Goal: Task Accomplishment & Management: Manage account settings

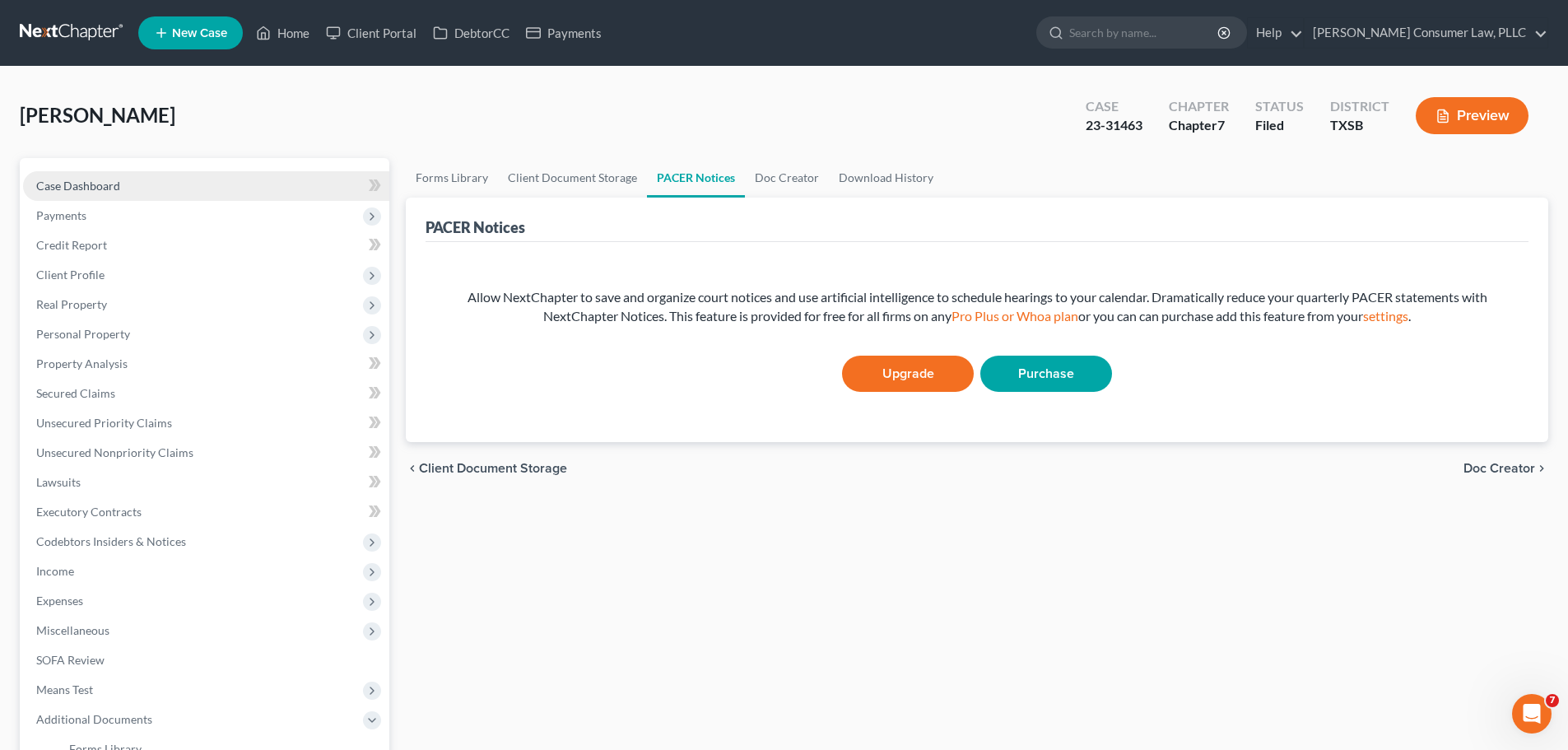
click at [124, 180] on link "Case Dashboard" at bounding box center [206, 186] width 366 height 30
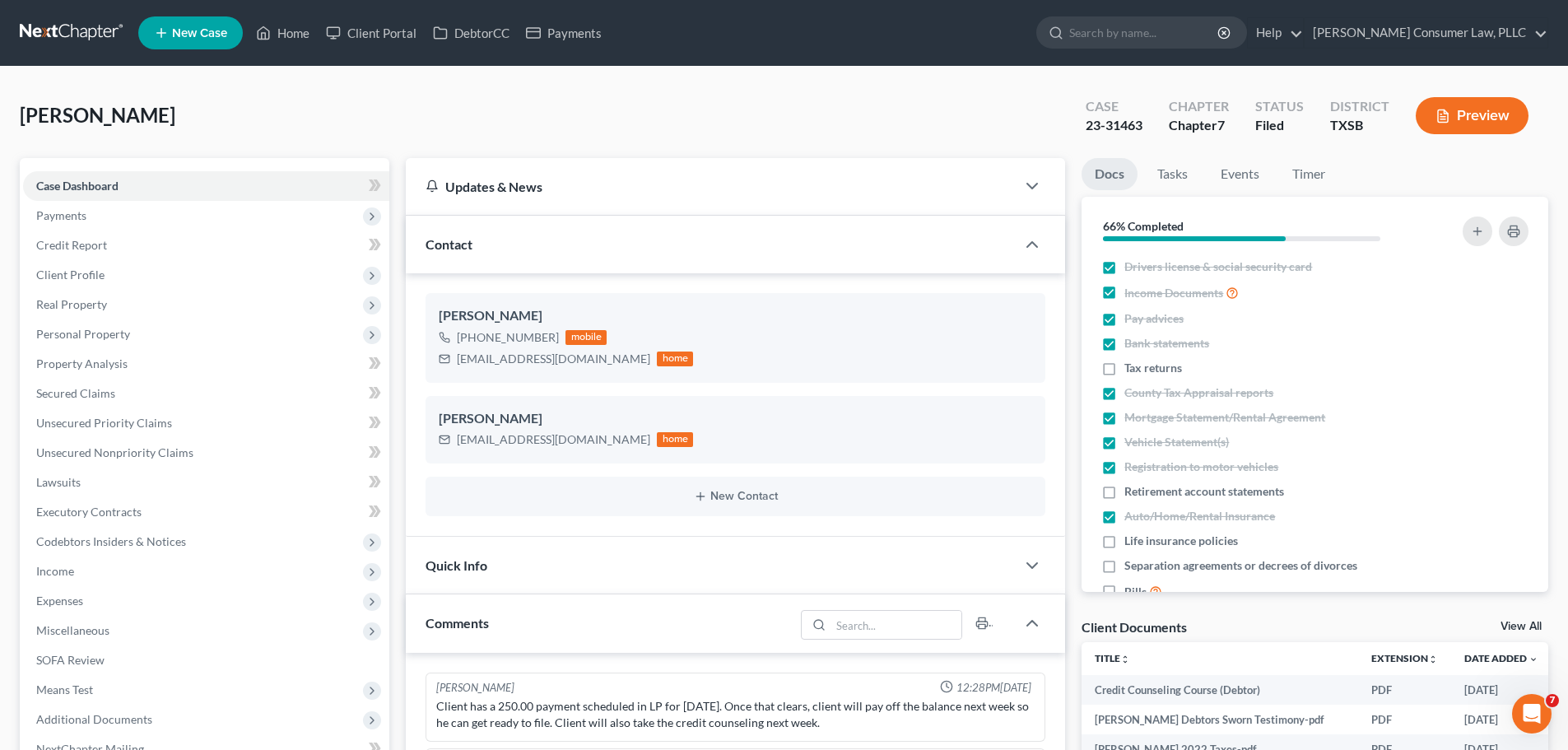
scroll to position [3117, 0]
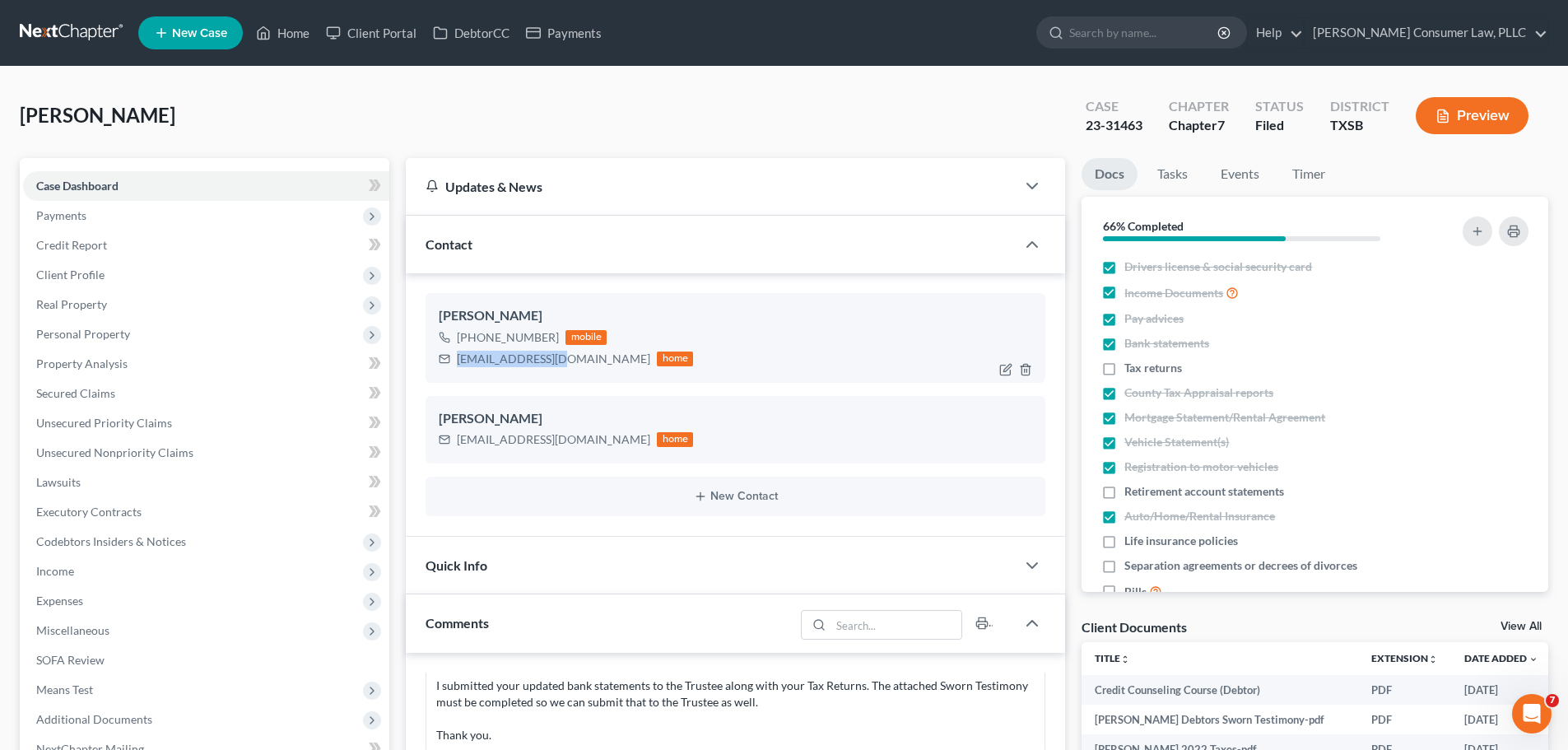
drag, startPoint x: 557, startPoint y: 356, endPoint x: 456, endPoint y: 357, distance: 101.0
click at [456, 357] on div "[EMAIL_ADDRESS][DOMAIN_NAME] home" at bounding box center [565, 358] width 254 height 21
copy div "[EMAIL_ADDRESS][DOMAIN_NAME]"
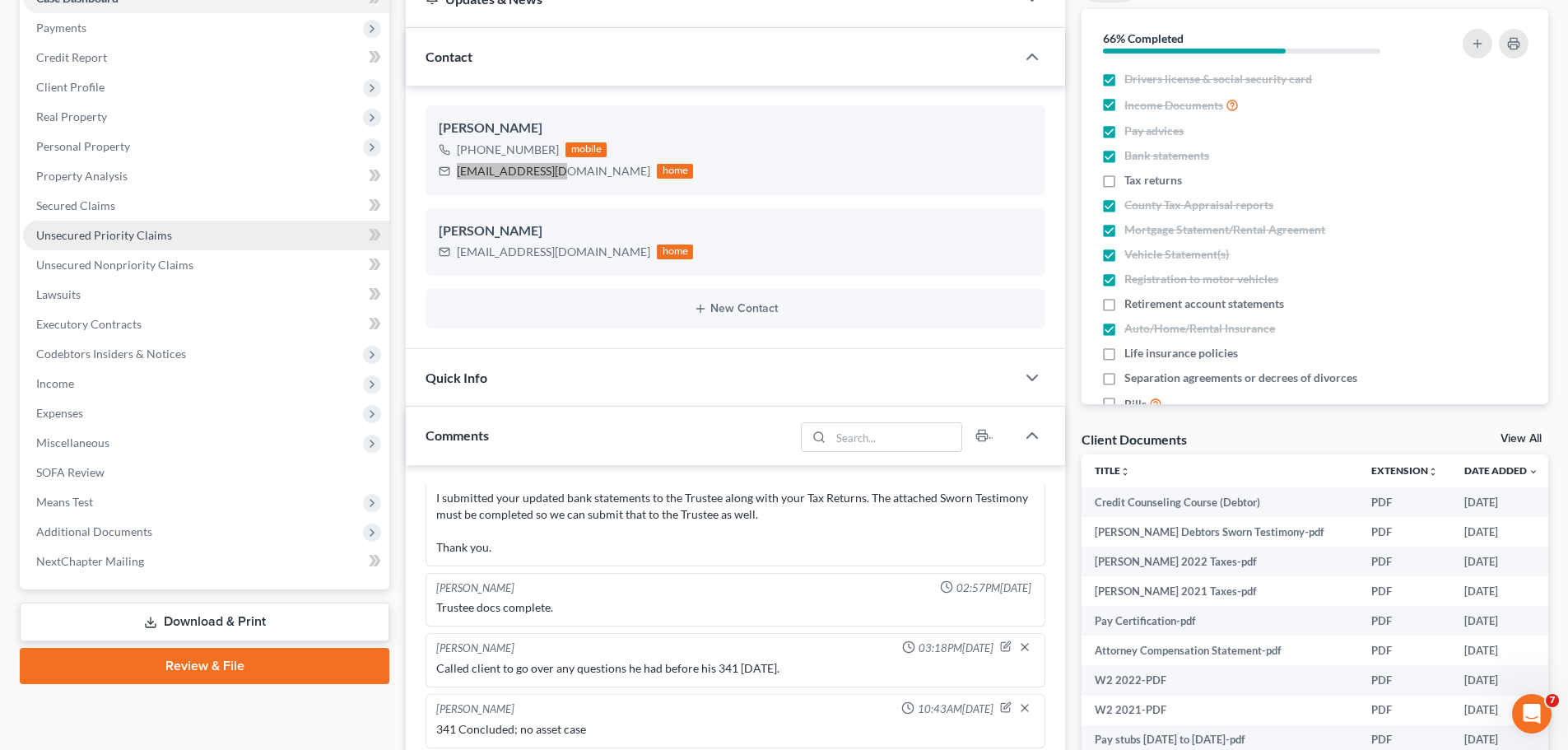
scroll to position [247, 0]
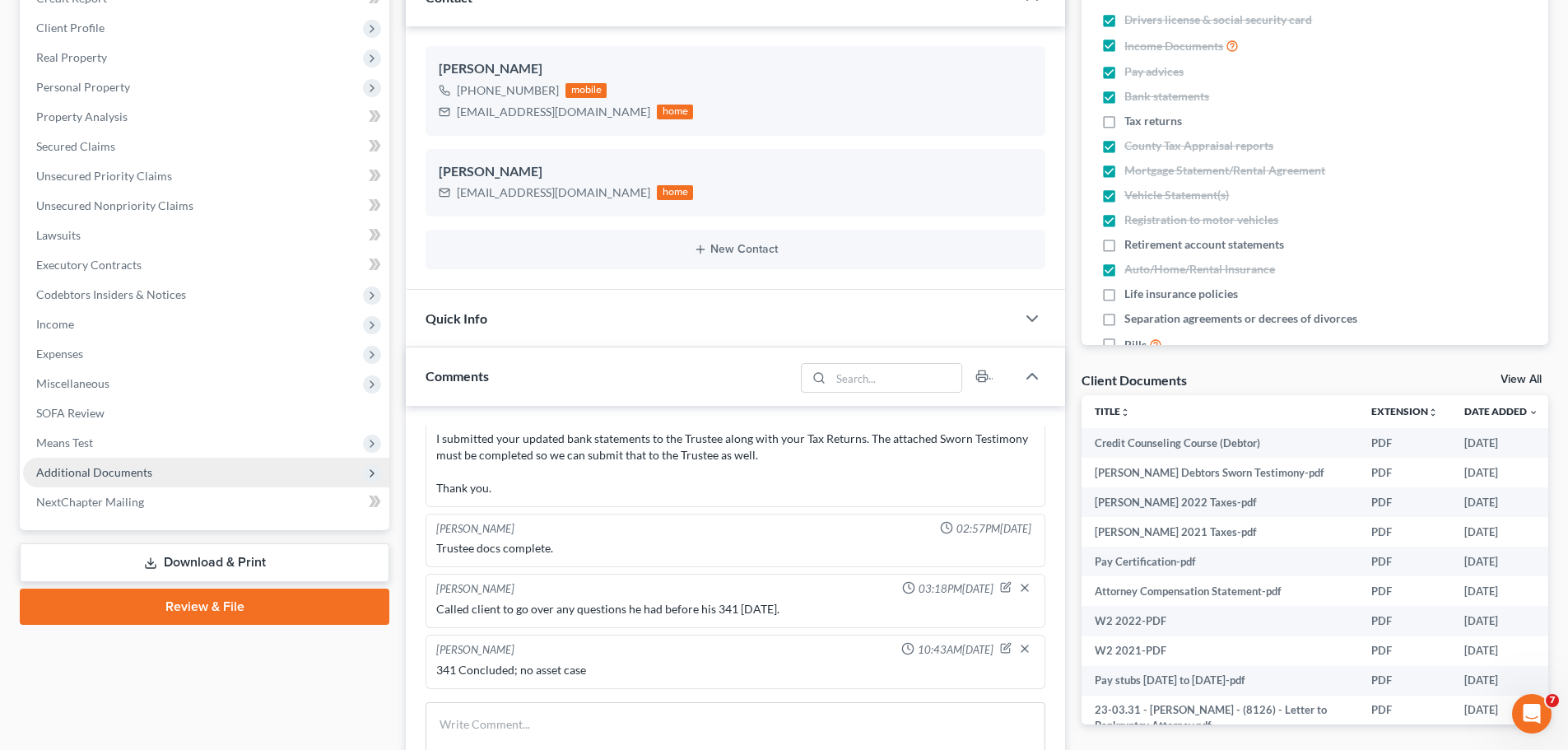
click at [225, 465] on span "Additional Documents" at bounding box center [206, 472] width 366 height 30
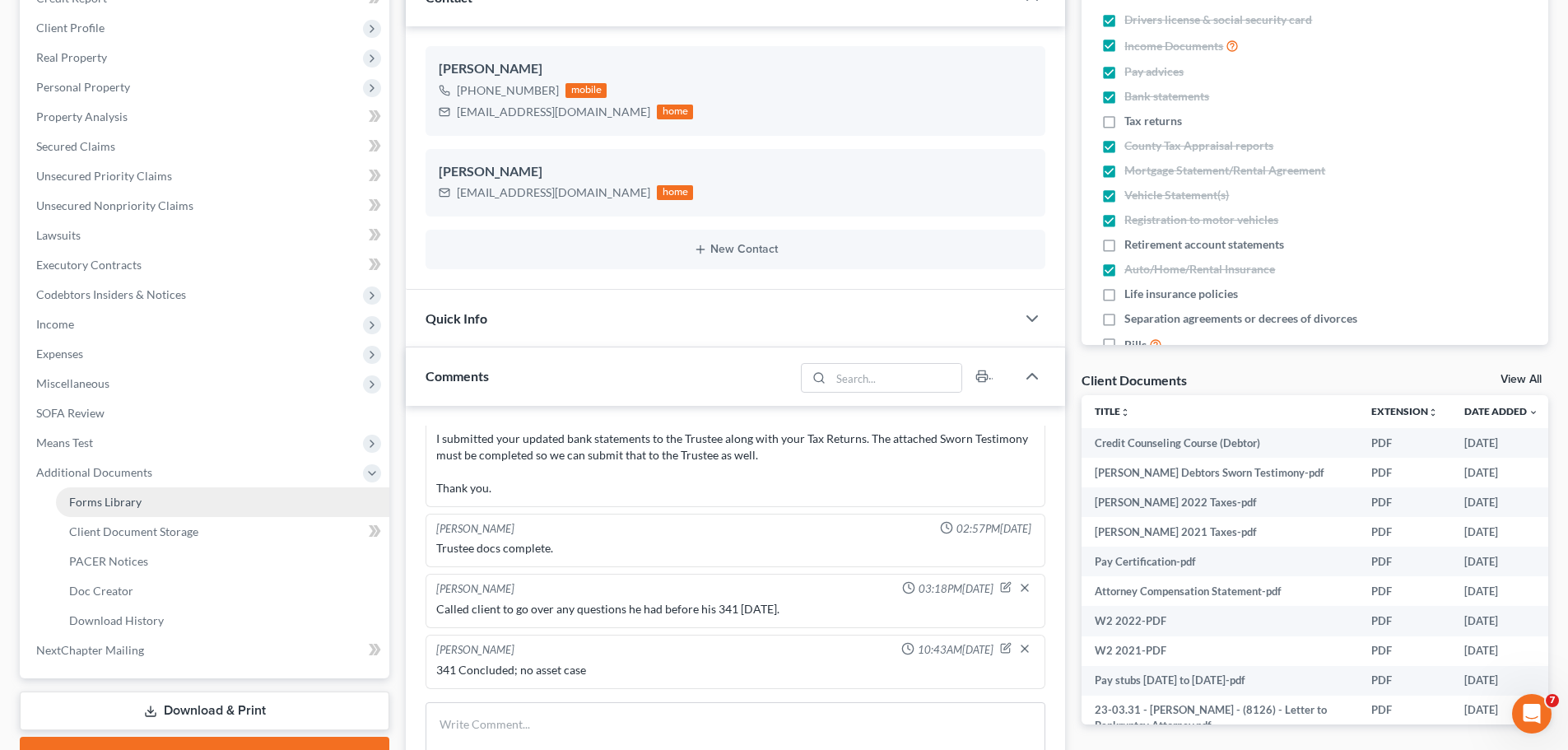
click at [214, 505] on link "Forms Library" at bounding box center [222, 502] width 333 height 30
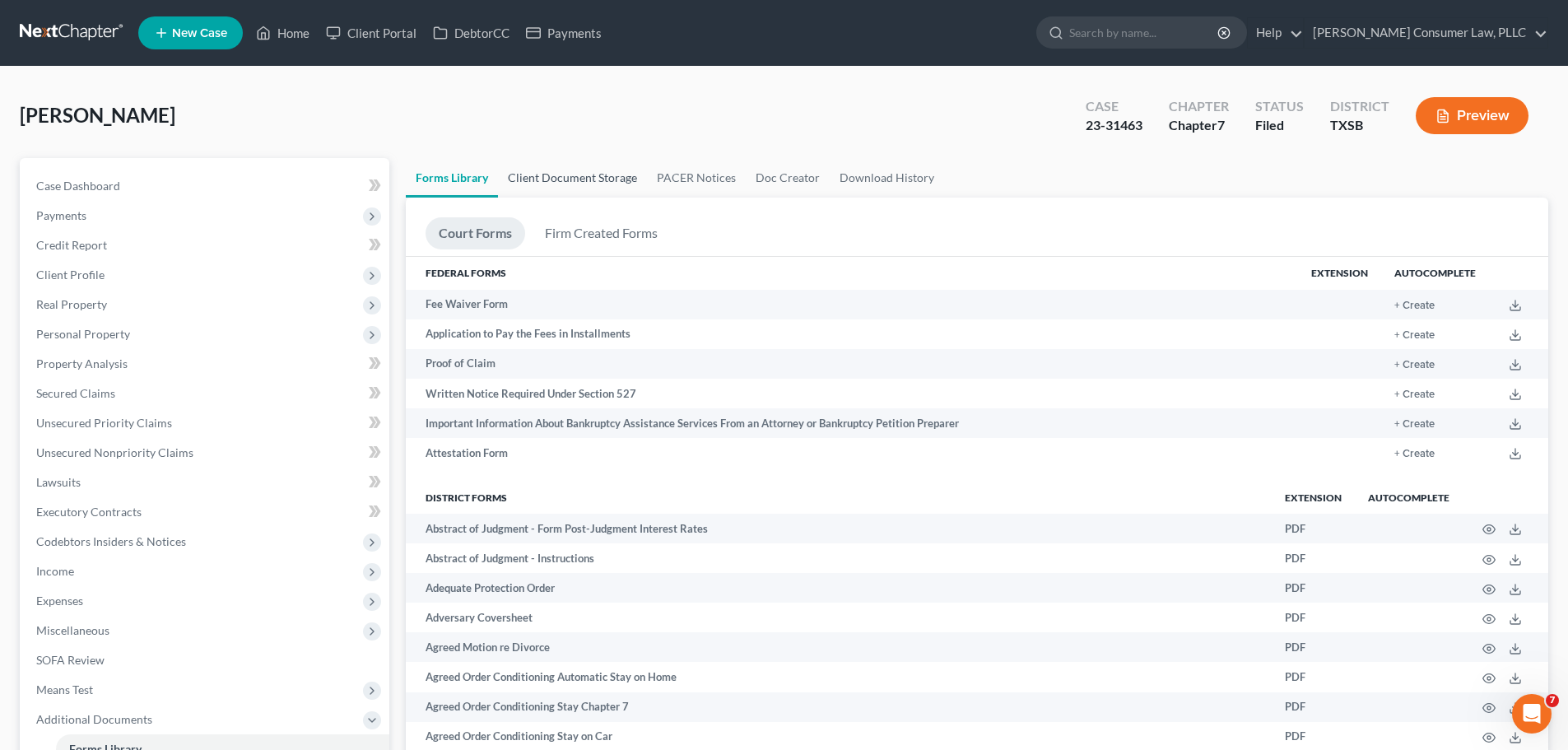
click at [593, 173] on link "Client Document Storage" at bounding box center [572, 177] width 148 height 39
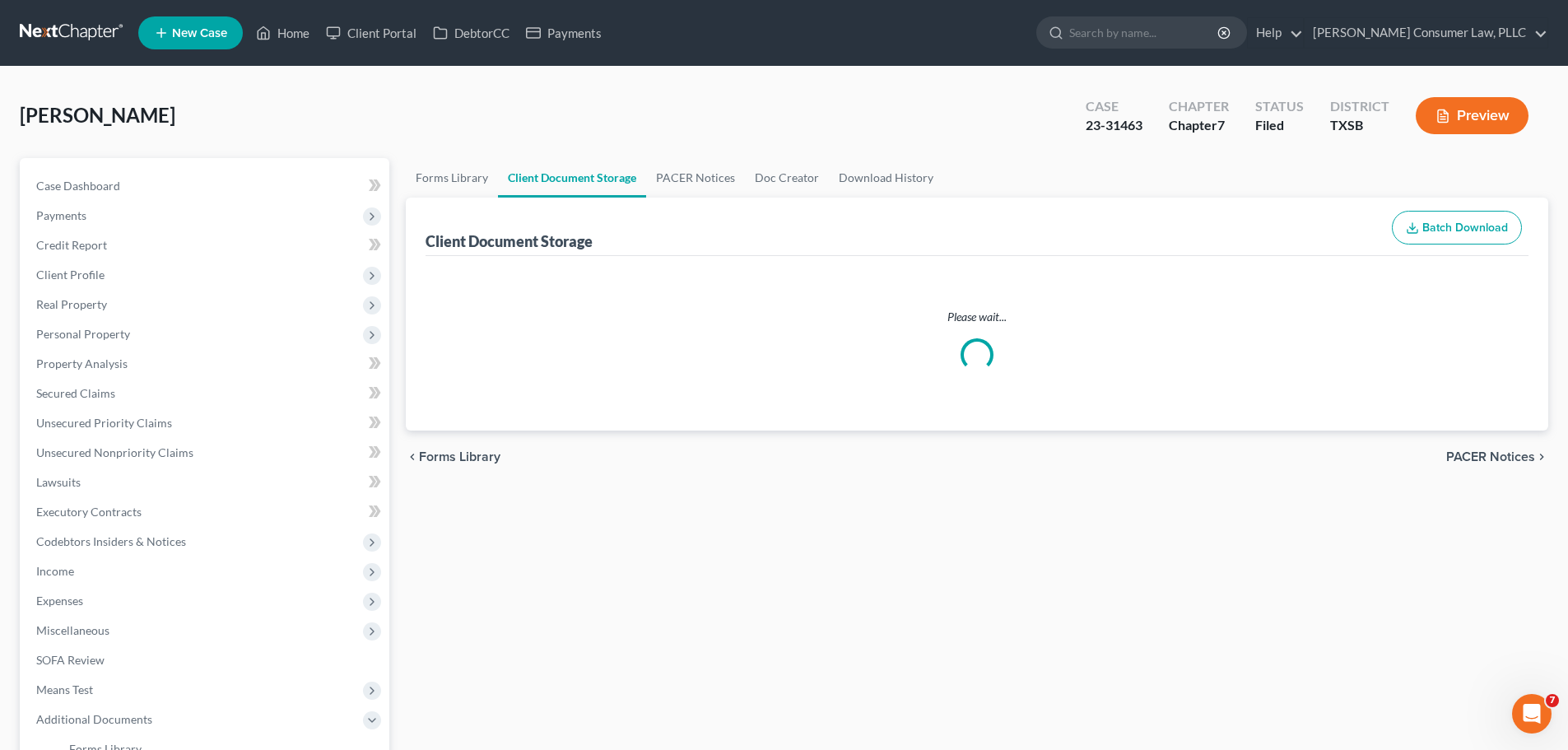
select select "8"
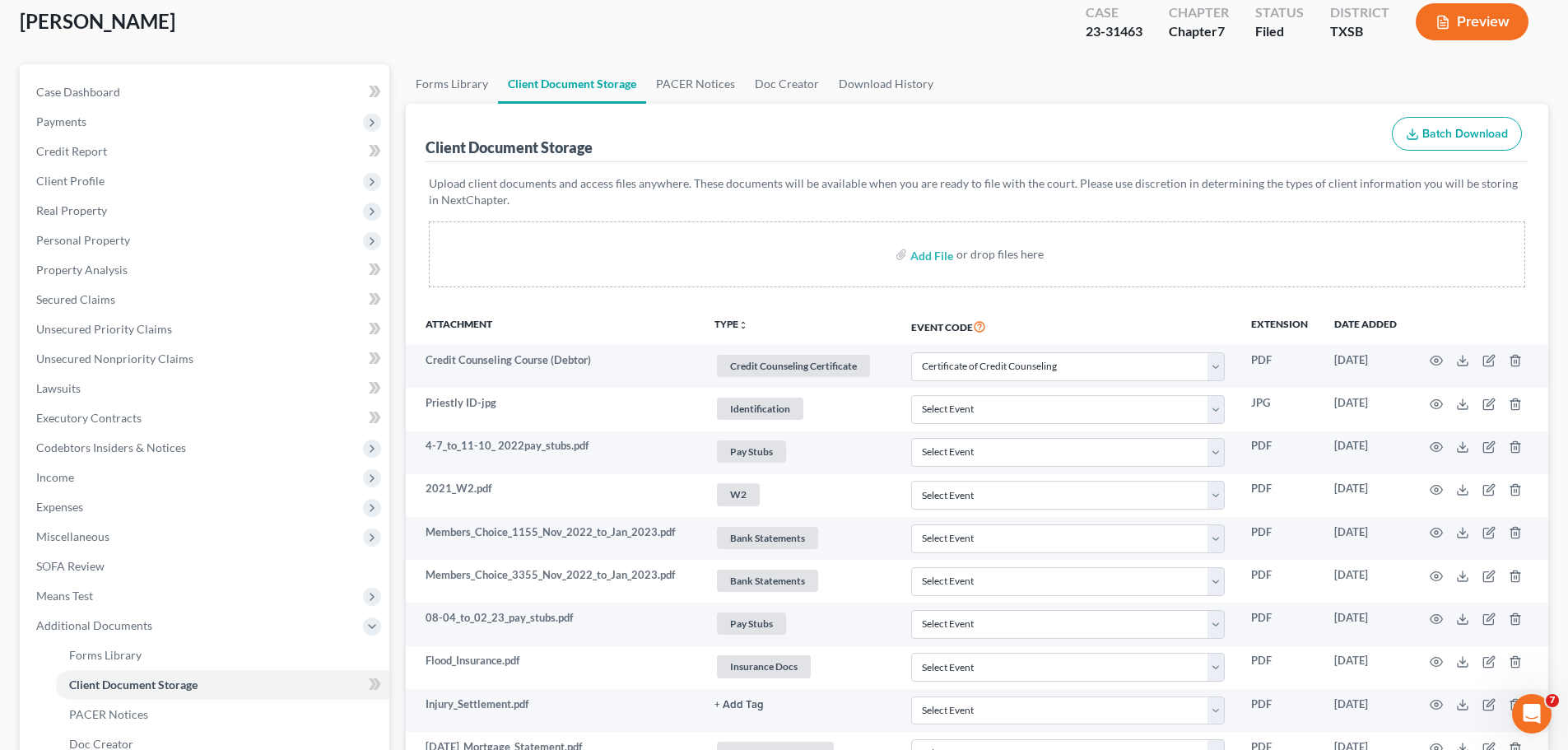
scroll to position [56, 0]
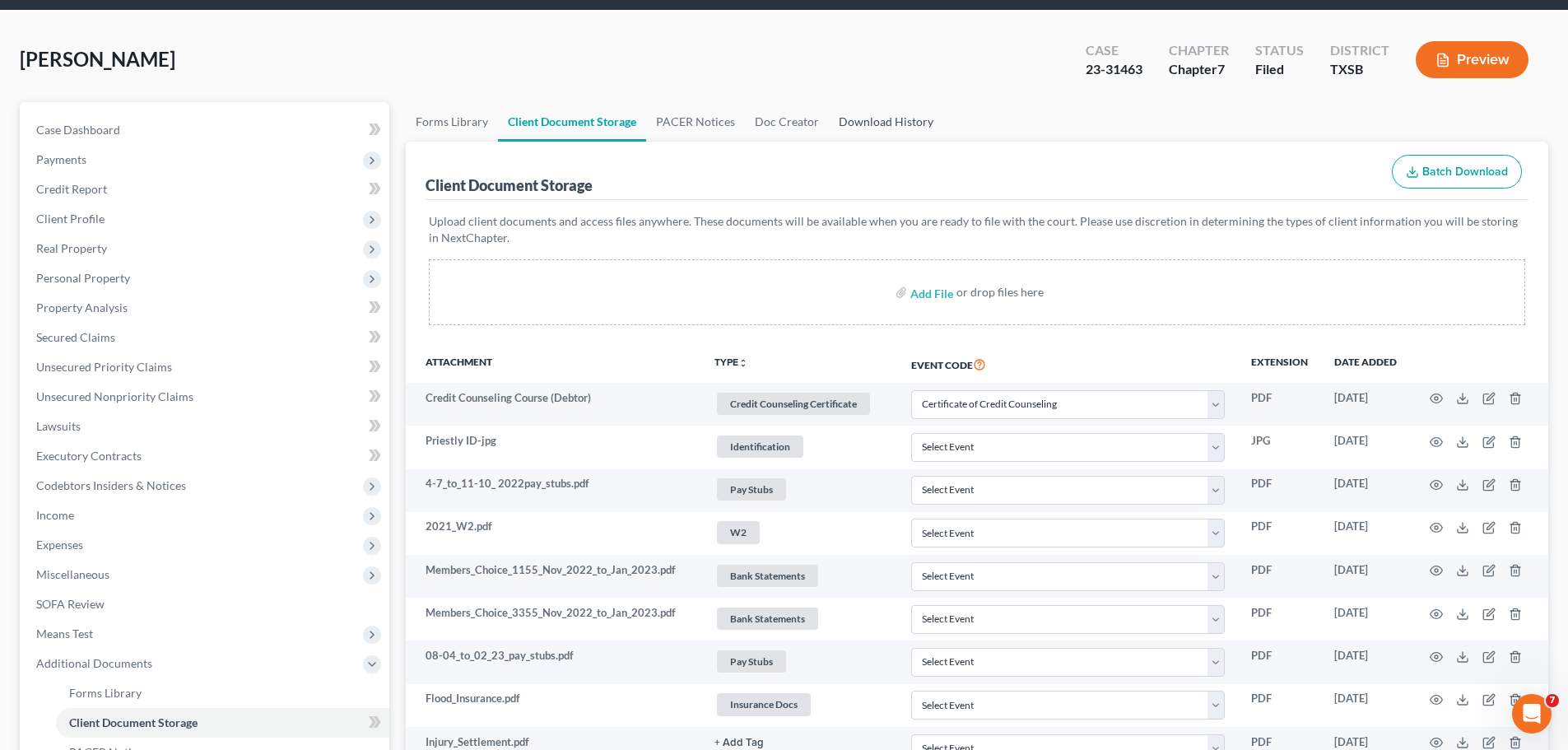
click at [861, 120] on link "Download History" at bounding box center [885, 122] width 114 height 39
